Goal: Task Accomplishment & Management: Complete application form

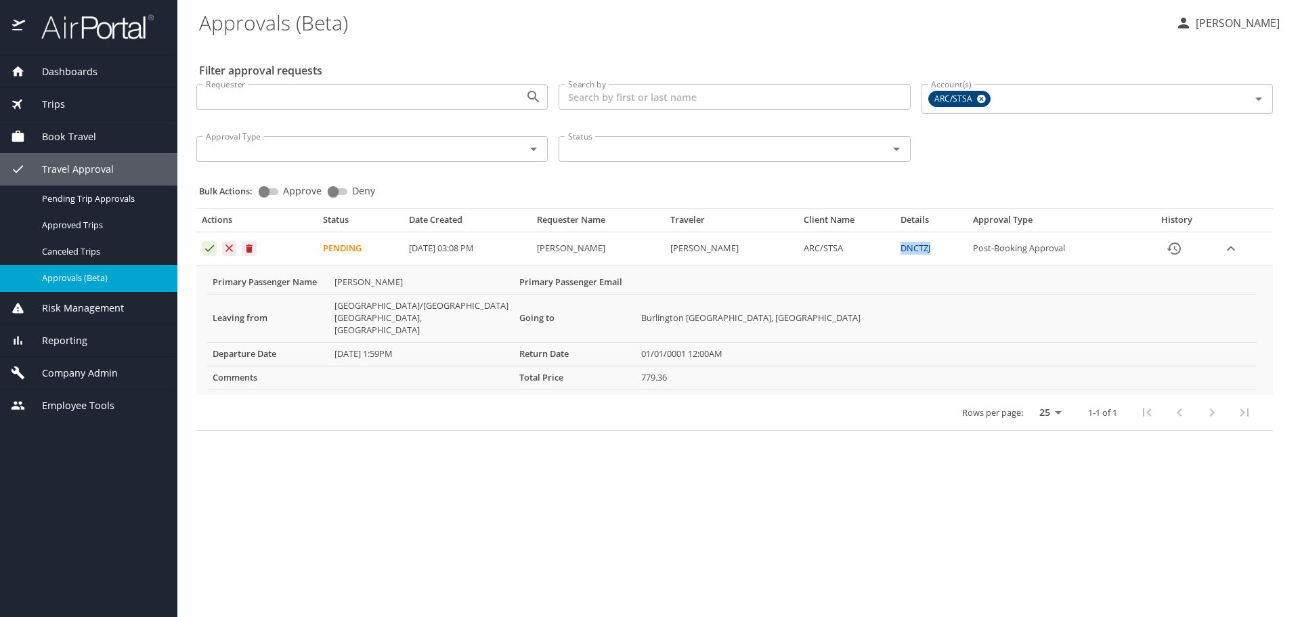
drag, startPoint x: 941, startPoint y: 248, endPoint x: 906, endPoint y: 248, distance: 35.2
click at [906, 248] on td "DNCTZJ" at bounding box center [931, 248] width 72 height 33
copy link "DNCTZJ"
click at [923, 247] on link "DNCTZJ" at bounding box center [915, 248] width 30 height 12
click at [926, 248] on link "DNCTZJ" at bounding box center [915, 248] width 30 height 12
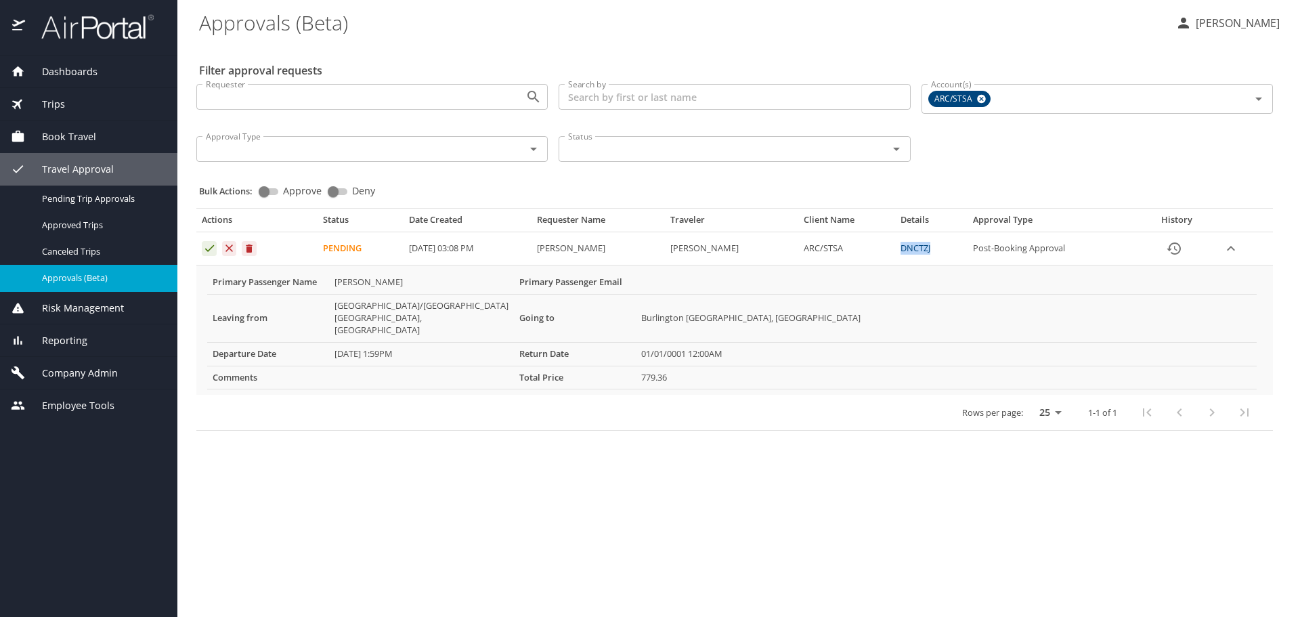
click at [902, 249] on td "DNCTZJ" at bounding box center [931, 248] width 72 height 33
drag, startPoint x: 905, startPoint y: 247, endPoint x: 939, endPoint y: 251, distance: 34.1
click at [939, 251] on td "DNCTZJ" at bounding box center [931, 248] width 72 height 33
copy link "DNCTZJ"
click at [923, 248] on link "DNCTZJ" at bounding box center [915, 248] width 30 height 12
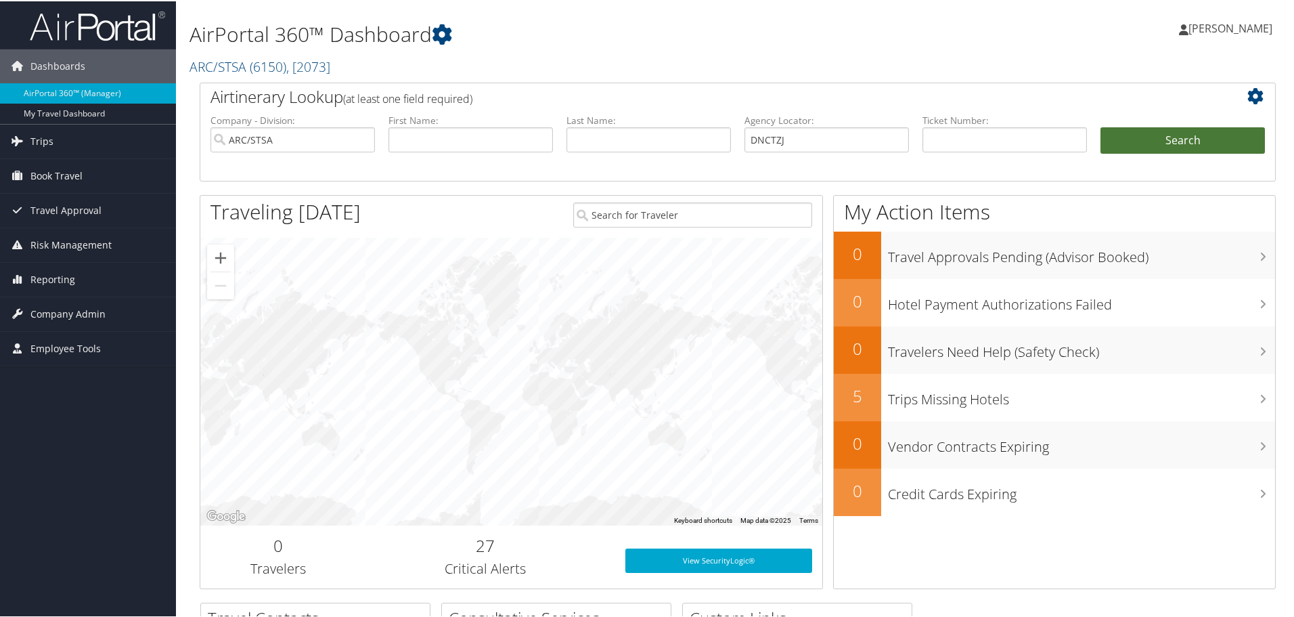
type input "DNCTZJ"
click at [1140, 137] on button "Search" at bounding box center [1183, 139] width 164 height 27
click at [1209, 145] on button "Search" at bounding box center [1183, 139] width 164 height 27
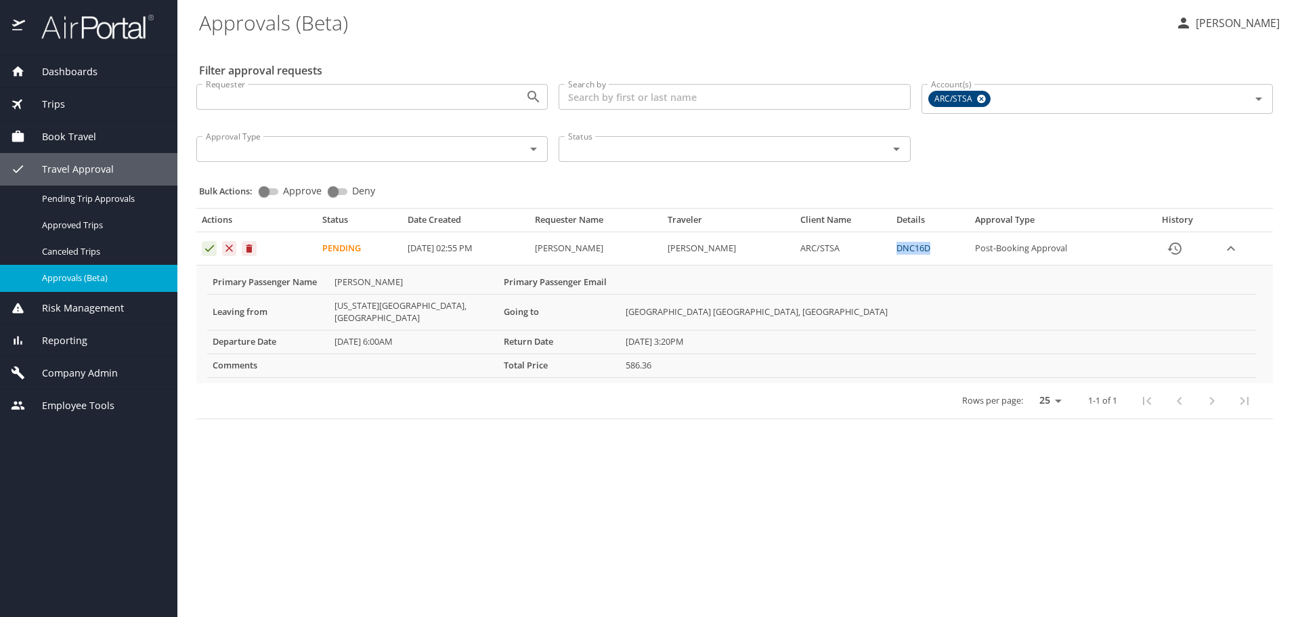
drag, startPoint x: 928, startPoint y: 246, endPoint x: 963, endPoint y: 248, distance: 35.3
click at [963, 248] on td "DNC16D" at bounding box center [930, 248] width 79 height 33
copy link "DNC16D"
click at [930, 248] on link "DNC16D" at bounding box center [913, 248] width 34 height 12
copy link "DNC16D"
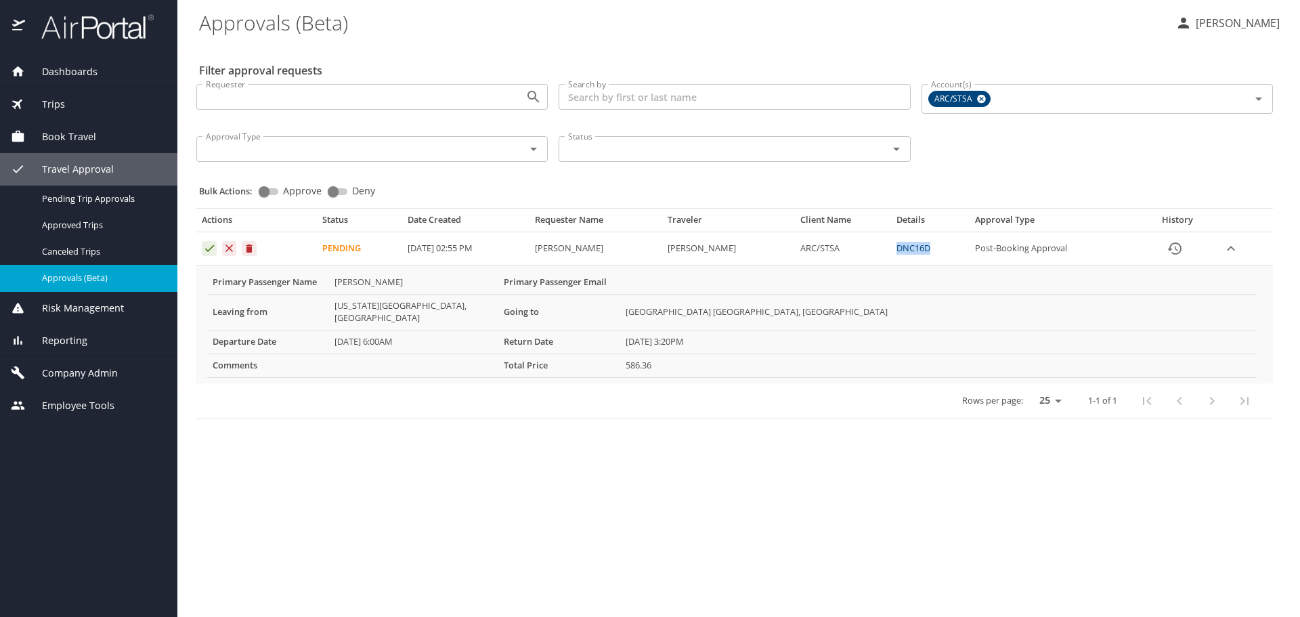
click at [930, 250] on link "DNC16D" at bounding box center [913, 248] width 34 height 12
click at [87, 205] on div "Pending Trip Approvals" at bounding box center [89, 199] width 156 height 16
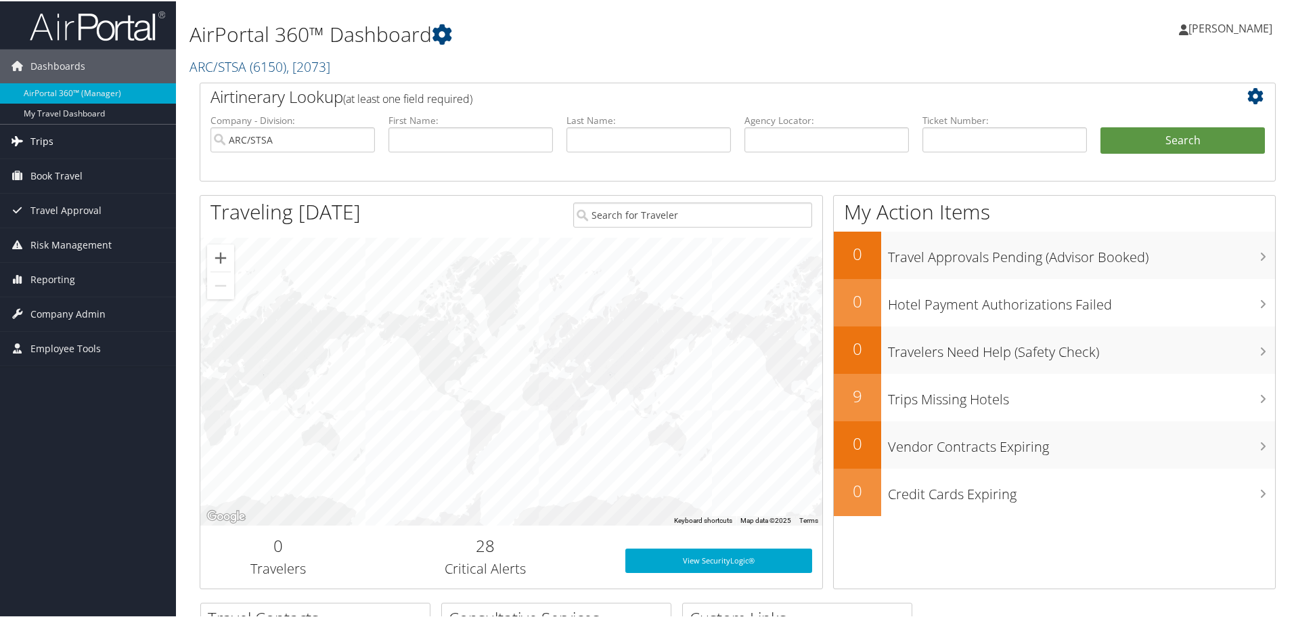
click at [58, 135] on link "Trips" at bounding box center [88, 140] width 176 height 34
click at [62, 315] on span "Travel Approval" at bounding box center [65, 311] width 71 height 34
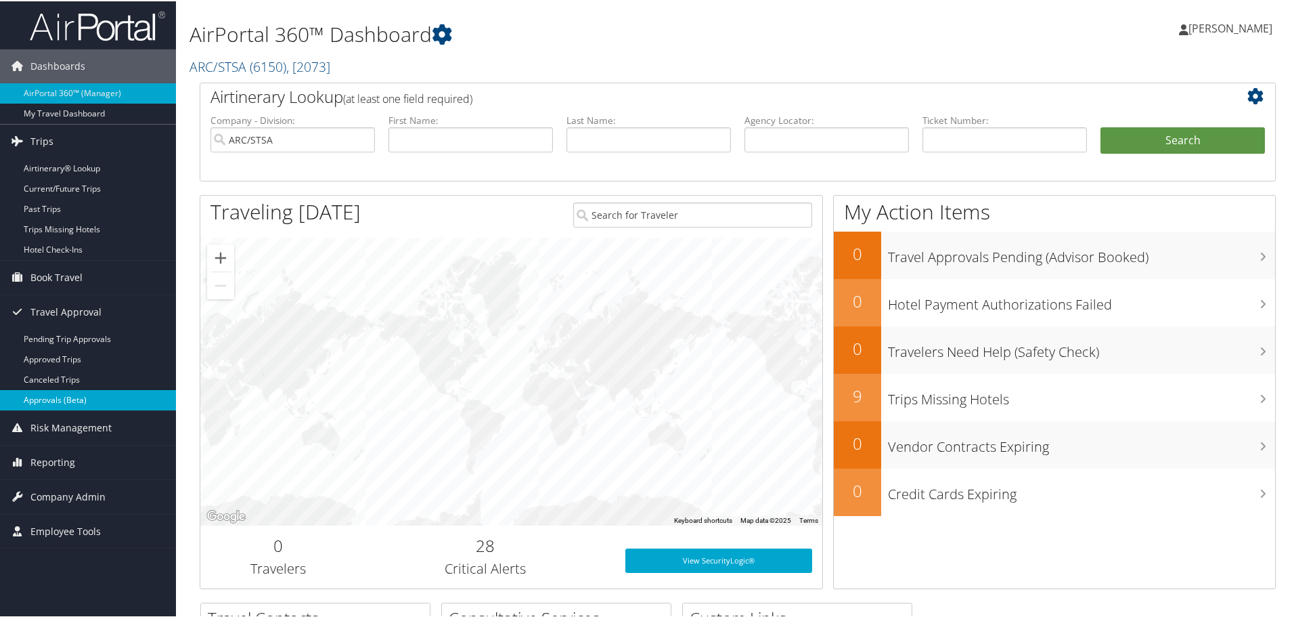
click at [50, 400] on link "Approvals (Beta)" at bounding box center [88, 399] width 176 height 20
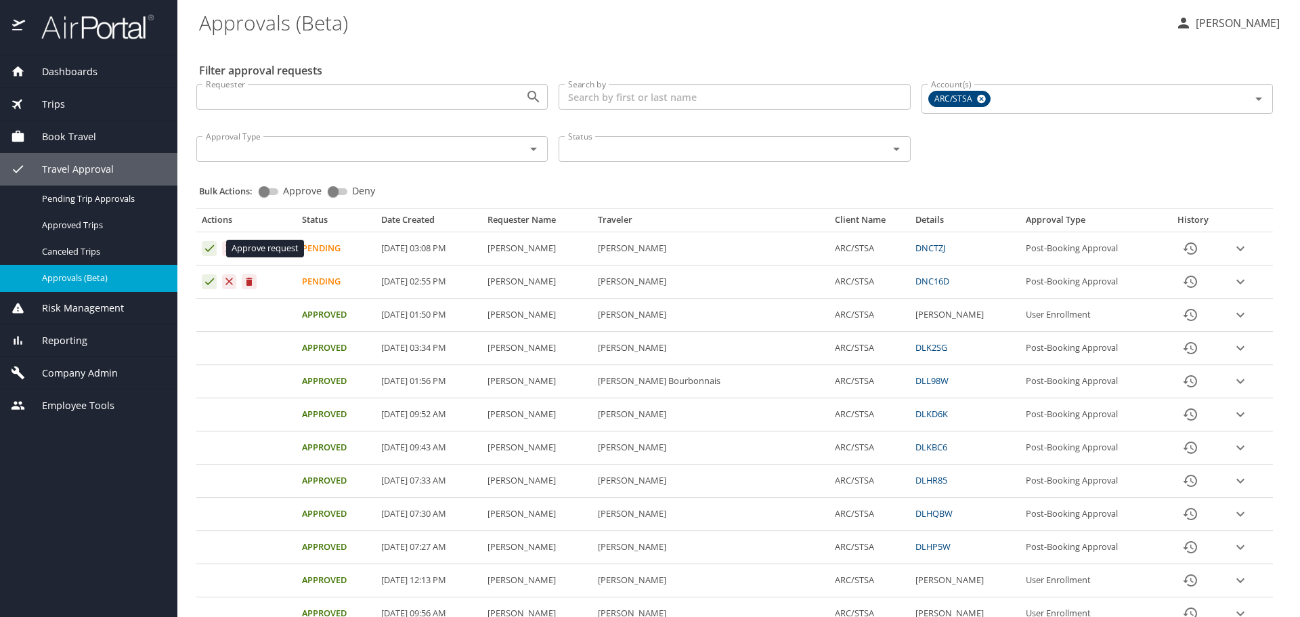
click at [208, 248] on icon "Approval table" at bounding box center [209, 248] width 13 height 13
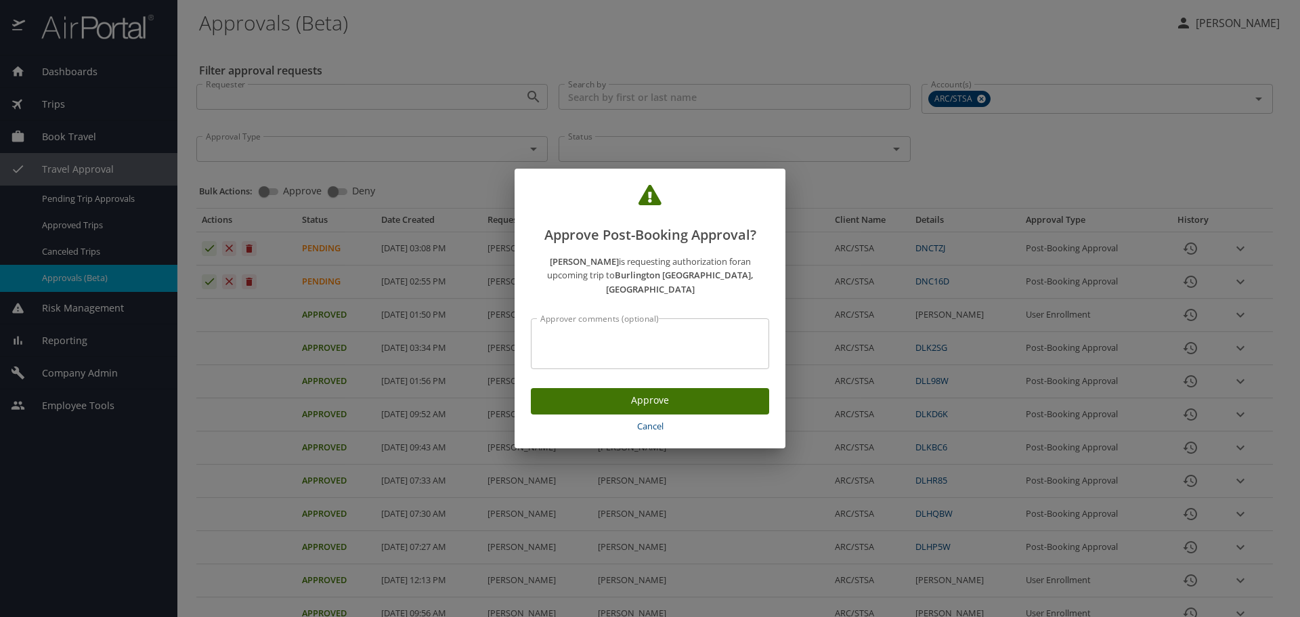
click at [640, 392] on span "Approve" at bounding box center [649, 400] width 217 height 17
